Goal: Task Accomplishment & Management: Use online tool/utility

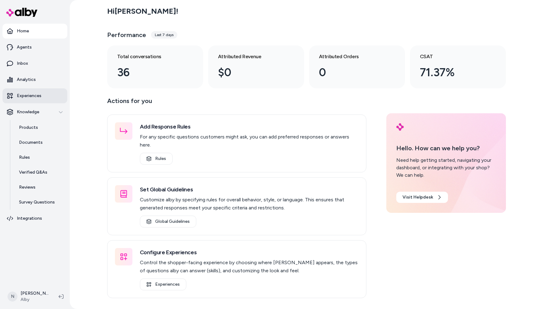
click at [28, 96] on p "Experiences" at bounding box center [29, 96] width 25 height 6
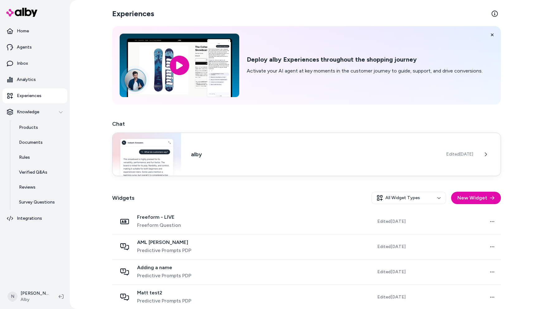
click at [268, 153] on h3 "alby" at bounding box center [313, 154] width 245 height 9
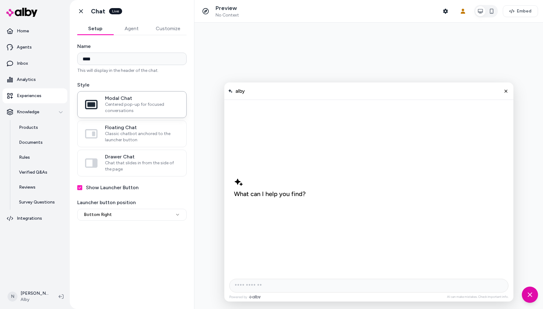
click at [27, 97] on p "Experiences" at bounding box center [29, 96] width 25 height 6
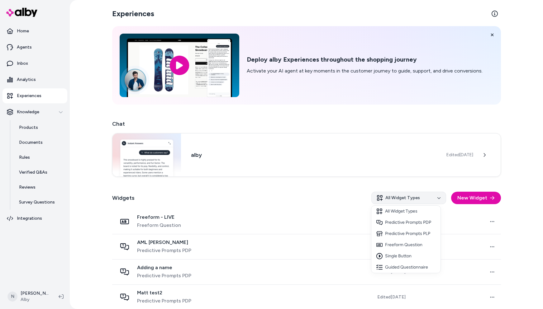
click at [435, 197] on html "Home Agents Inbox Analytics Experiences Knowledge Products Documents Rules Veri…" at bounding box center [271, 154] width 543 height 309
click at [410, 268] on div "Guided Questionnaire" at bounding box center [405, 267] width 69 height 11
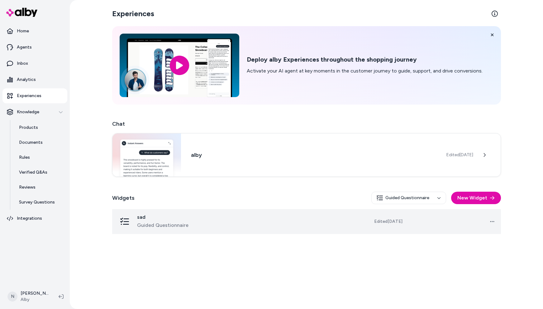
click at [230, 226] on div "sad Guided Questionnaire" at bounding box center [175, 221] width 116 height 15
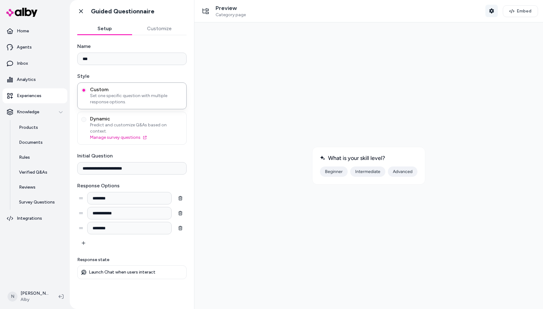
click at [493, 11] on icon "button" at bounding box center [491, 10] width 5 height 5
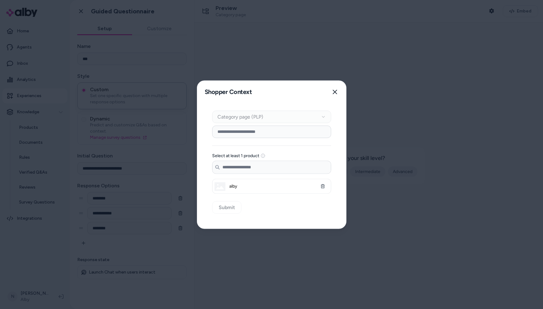
click at [260, 132] on input at bounding box center [271, 132] width 119 height 12
click at [232, 132] on input at bounding box center [271, 132] width 119 height 12
click at [304, 134] on input at bounding box center [271, 132] width 119 height 12
click at [334, 90] on icon "button" at bounding box center [335, 91] width 5 height 5
